Goal: Register for event/course

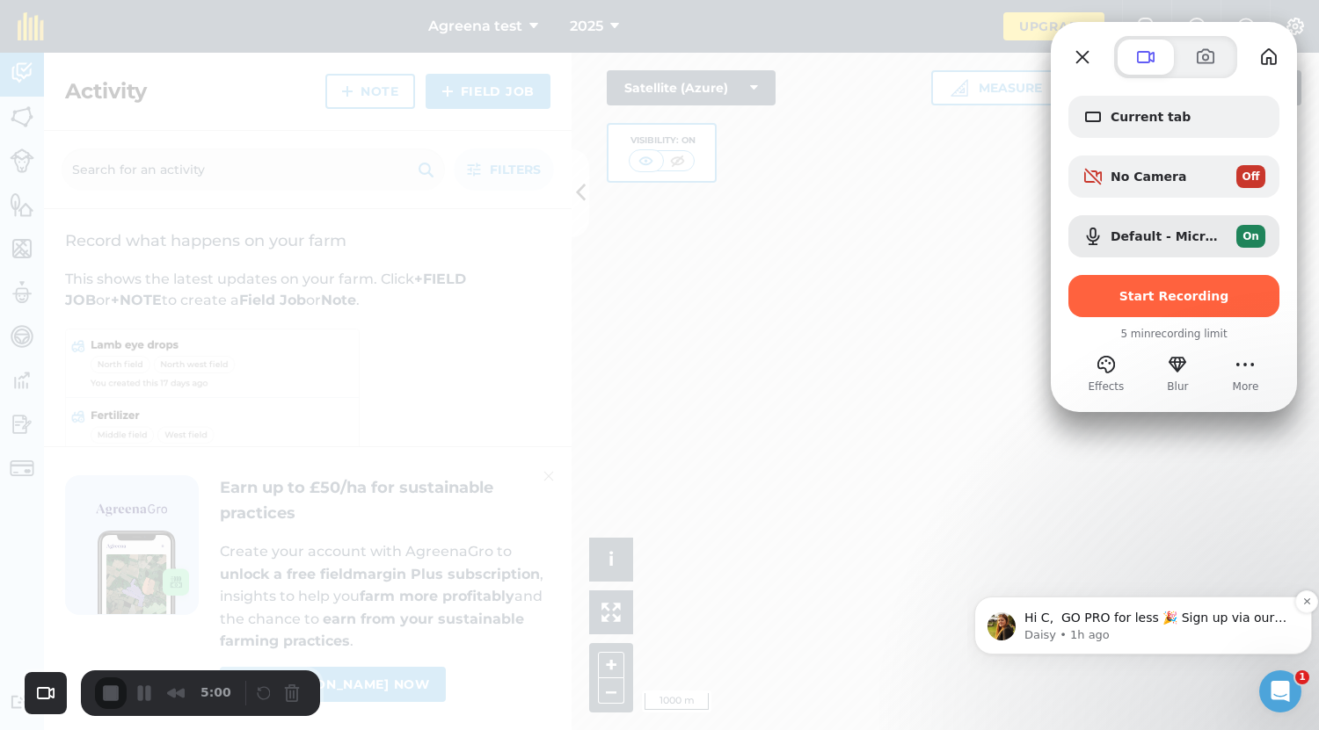
click at [1211, 640] on p "Daisy • 1h ago" at bounding box center [1156, 636] width 265 height 16
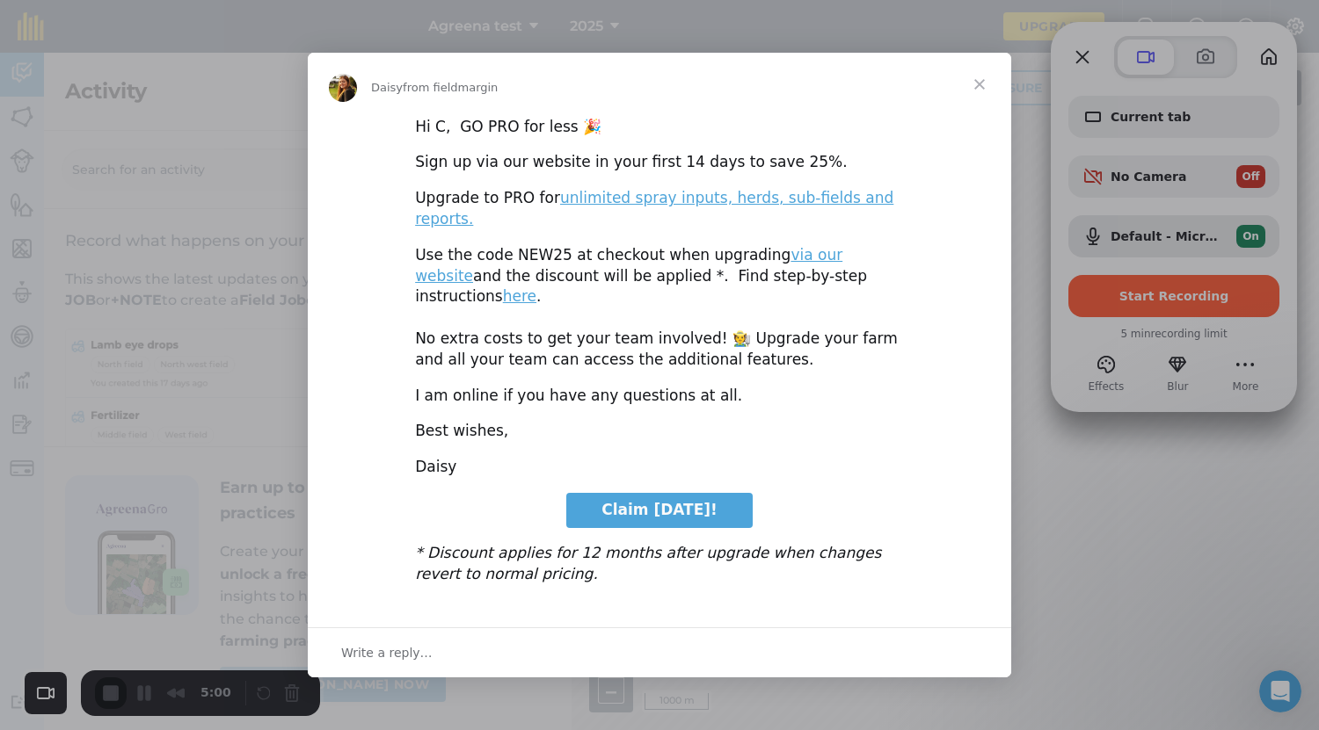
click at [985, 107] on span "Close" at bounding box center [979, 84] width 63 height 63
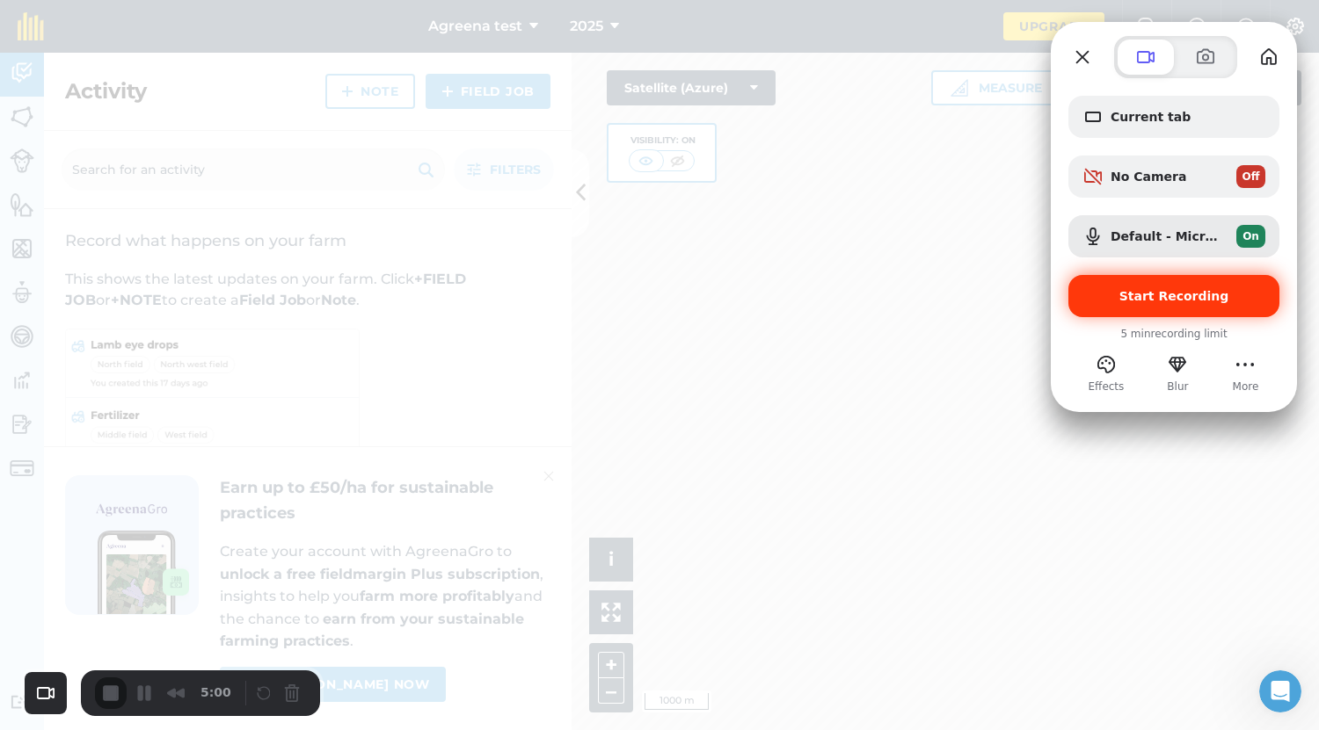
click at [1153, 306] on div "Start Recording" at bounding box center [1173, 296] width 211 height 42
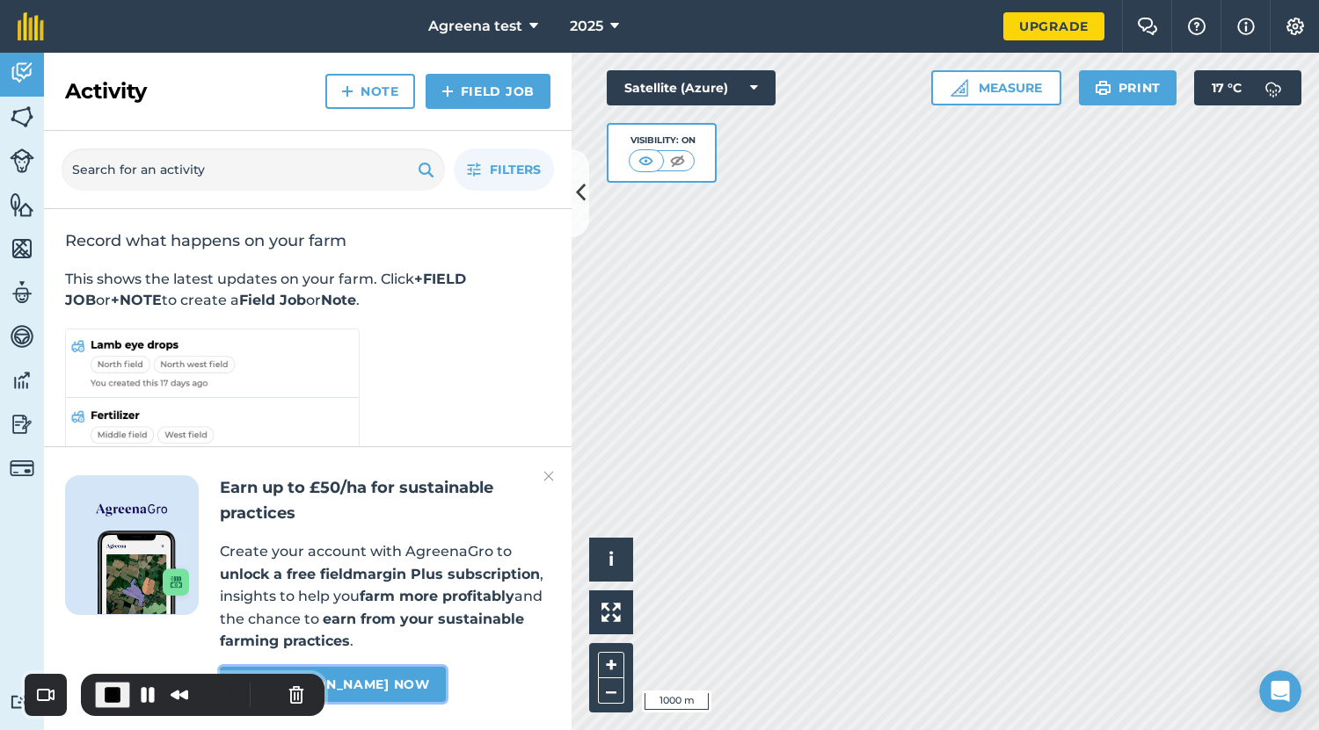
click at [382, 684] on link "Join [PERSON_NAME] now" at bounding box center [332, 684] width 225 height 35
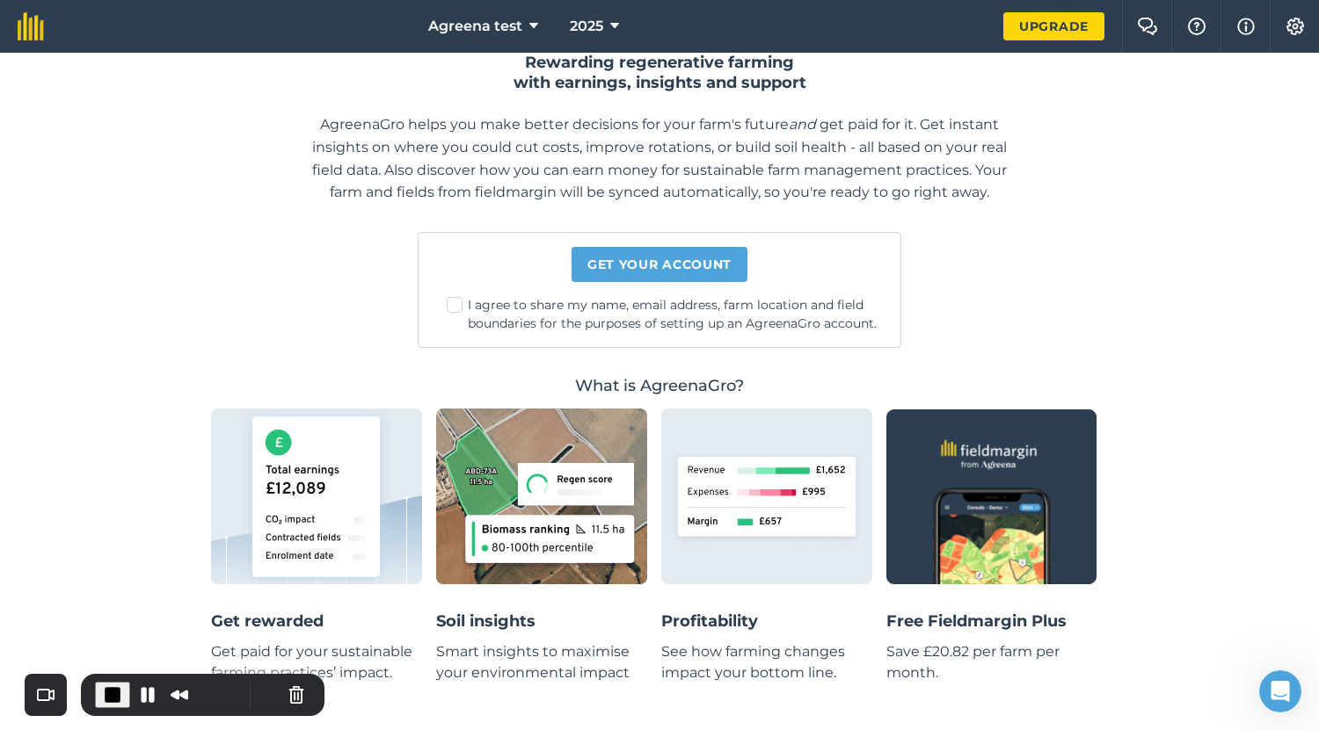
scroll to position [96, 0]
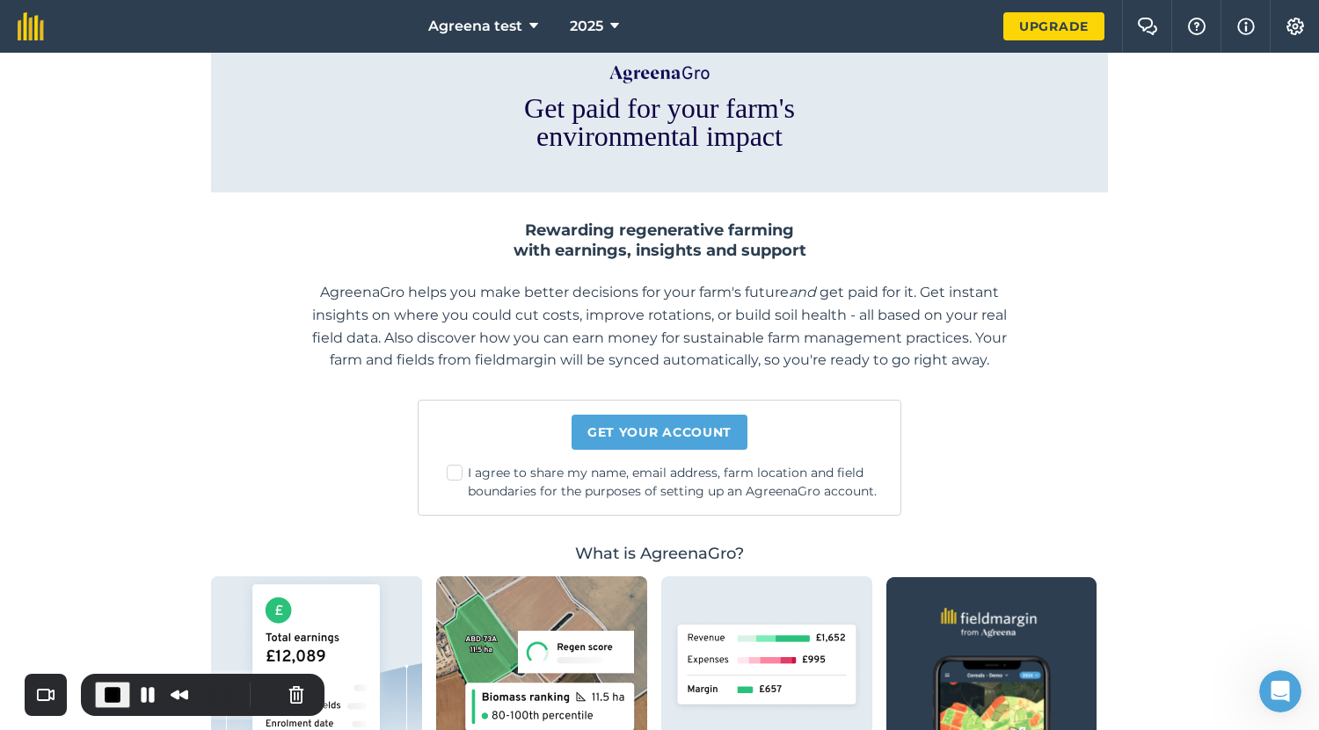
click at [447, 474] on label "I agree to share my name, email address, farm location and field boundaries for…" at bounding box center [667, 482] width 440 height 37
click at [666, 560] on input "I agree to share my name, email address, farm location and field boundaries for…" at bounding box center [671, 565] width 11 height 11
checkbox input "true"
click at [616, 431] on link "Get your account" at bounding box center [659, 432] width 176 height 35
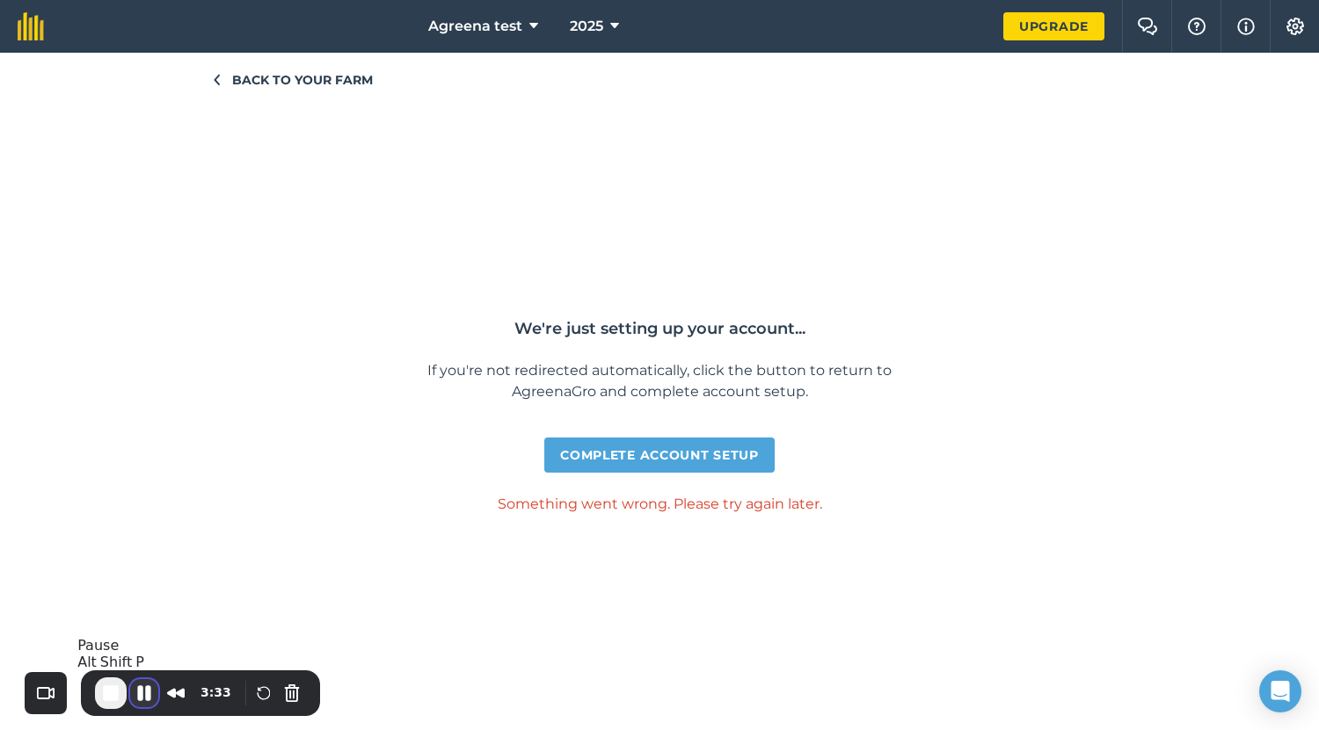
click at [135, 698] on button "Pause Recording" at bounding box center [144, 694] width 28 height 28
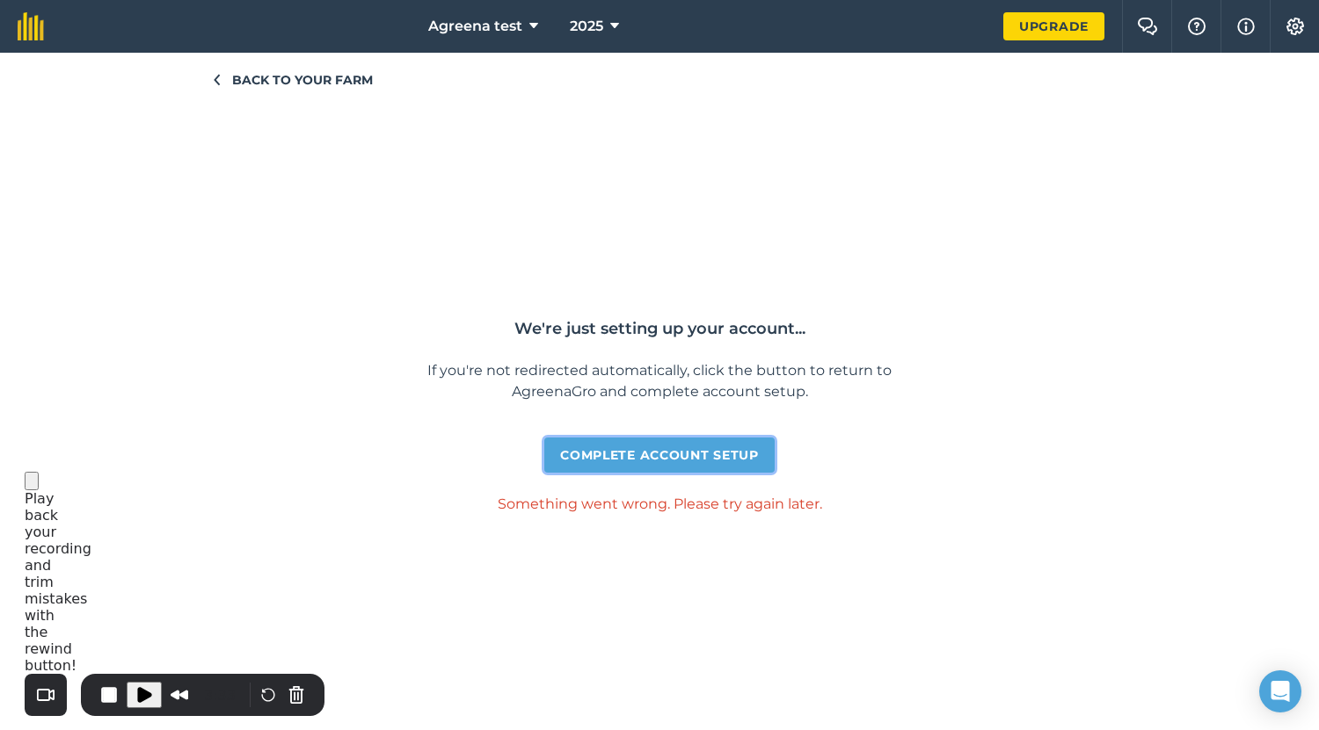
click at [656, 454] on link "Complete account setup" at bounding box center [658, 455] width 229 height 35
